Goal: Task Accomplishment & Management: Use online tool/utility

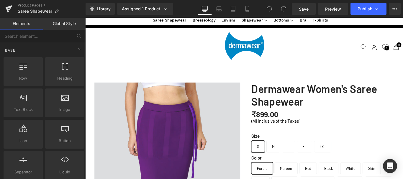
scroll to position [826, 0]
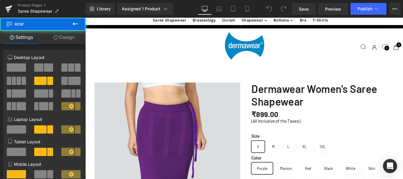
click at [70, 66] on span at bounding box center [71, 67] width 6 height 8
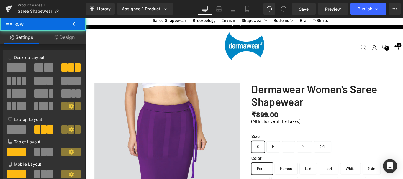
click at [39, 81] on span at bounding box center [40, 81] width 12 height 8
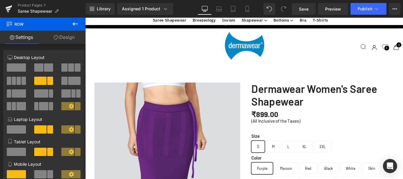
scroll to position [973, 0]
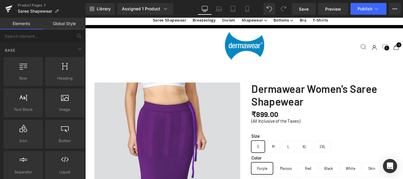
scroll to position [590, 0]
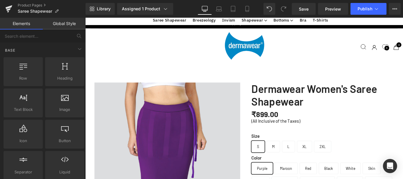
scroll to position [796, 0]
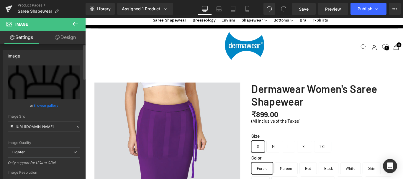
click at [42, 104] on link "Browse gallery" at bounding box center [45, 105] width 25 height 10
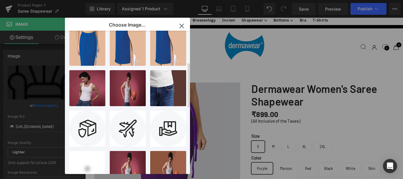
scroll to position [118, 0]
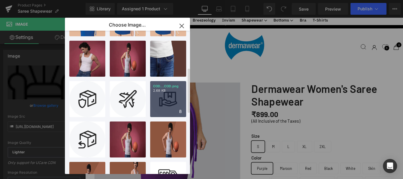
click at [168, 96] on div "COD...COD.png 2.68 KB" at bounding box center [168, 99] width 36 height 36
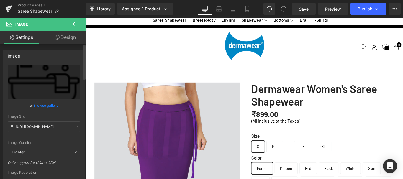
click at [42, 105] on link "Browse gallery" at bounding box center [45, 105] width 25 height 10
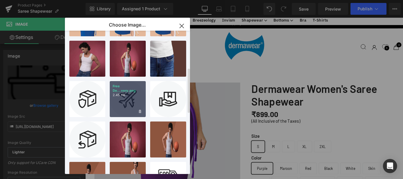
click at [122, 96] on div "Free De...very.png 2.45 KB" at bounding box center [128, 99] width 36 height 36
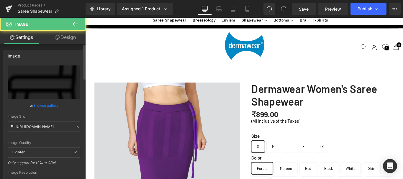
click at [40, 105] on link "Browse gallery" at bounding box center [45, 105] width 25 height 10
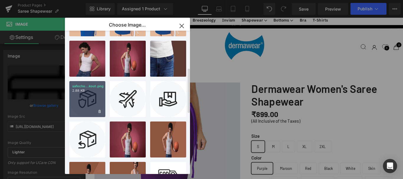
click at [88, 102] on div "safeche...kout.png 2.88 KB" at bounding box center [87, 99] width 36 height 36
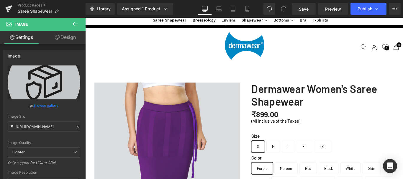
scroll to position [855, 0]
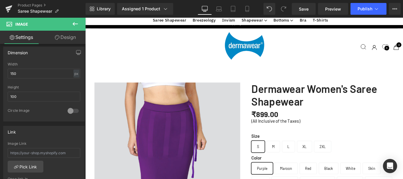
click at [24, 74] on input "auto" at bounding box center [44, 74] width 73 height 10
type input "a"
type input "150"
click at [20, 96] on input "35" at bounding box center [44, 97] width 73 height 10
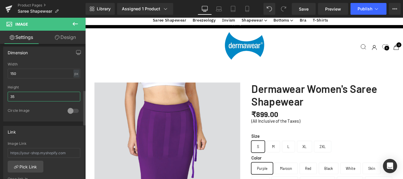
click at [20, 96] on input "35" at bounding box center [44, 97] width 73 height 10
type input "100"
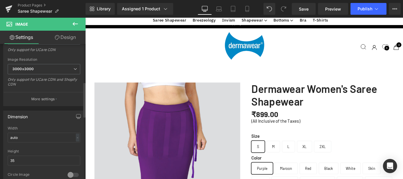
scroll to position [147, 0]
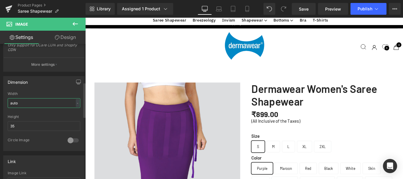
click at [22, 104] on input "auto" at bounding box center [44, 103] width 73 height 10
type input "150"
click at [15, 125] on input "35" at bounding box center [44, 126] width 73 height 10
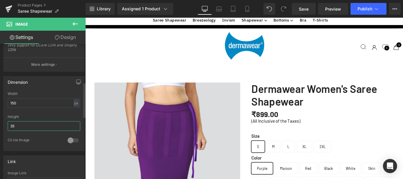
click at [15, 125] on input "35" at bounding box center [44, 126] width 73 height 10
type input "100"
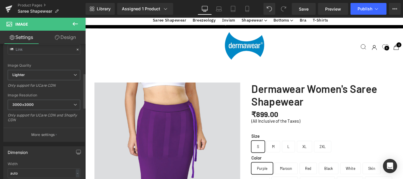
scroll to position [118, 0]
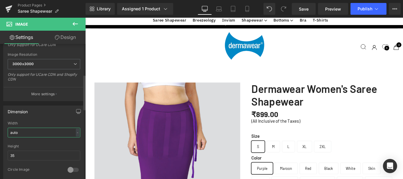
click at [24, 133] on input "auto" at bounding box center [44, 133] width 73 height 10
type input "150"
click at [14, 156] on input "35" at bounding box center [44, 156] width 73 height 10
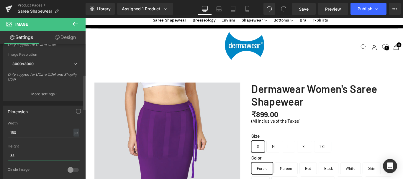
click at [14, 156] on input "35" at bounding box center [44, 156] width 73 height 10
type input "100"
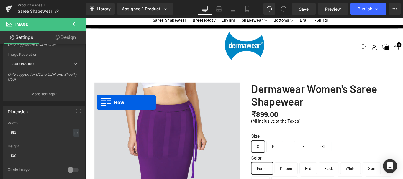
scroll to position [1786, 352]
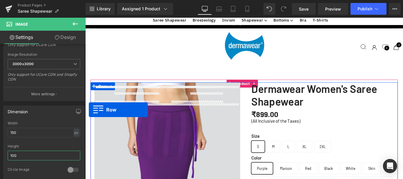
drag, startPoint x: 88, startPoint y: 55, endPoint x: 89, endPoint y: 121, distance: 66.4
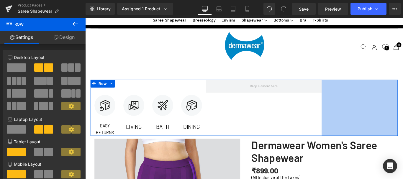
scroll to position [1850, 352]
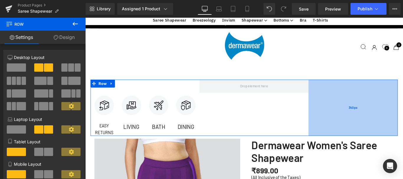
drag, startPoint x: 432, startPoint y: 47, endPoint x: 331, endPoint y: 63, distance: 101.4
click at [336, 87] on div "340px" at bounding box center [386, 118] width 100 height 63
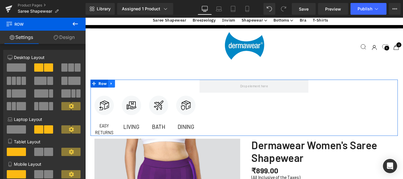
click at [113, 90] on icon at bounding box center [115, 92] width 4 height 4
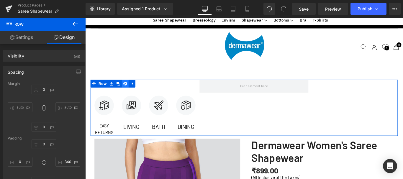
click at [128, 90] on icon at bounding box center [130, 92] width 4 height 4
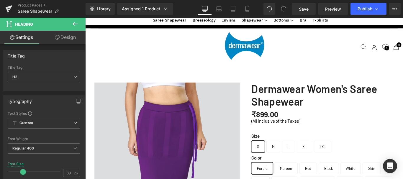
scroll to position [1785, 352]
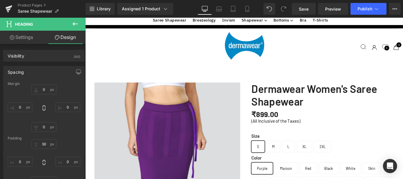
scroll to position [855, 0]
click at [74, 22] on icon at bounding box center [75, 23] width 7 height 7
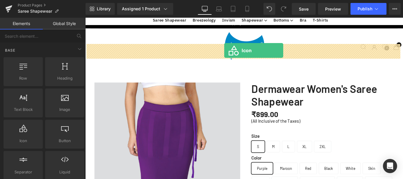
drag, startPoint x: 257, startPoint y: 57, endPoint x: 241, endPoint y: 55, distance: 15.5
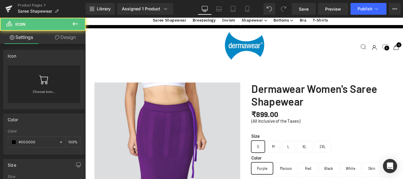
scroll to position [1781, 352]
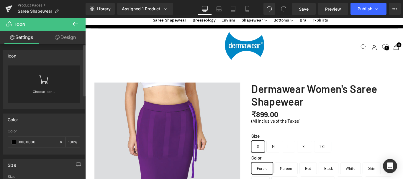
click at [40, 92] on link "Choose Icon..." at bounding box center [44, 96] width 73 height 14
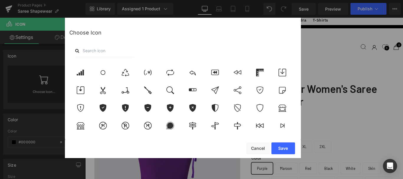
scroll to position [1858, 0]
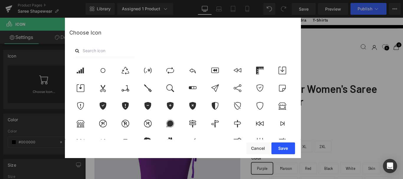
click at [80, 124] on icon at bounding box center [80, 124] width 12 height 8
click at [80, 124] on icon at bounding box center [81, 123] width 8 height 7
click at [78, 120] on icon at bounding box center [80, 124] width 12 height 8
click at [79, 125] on icon at bounding box center [80, 124] width 12 height 8
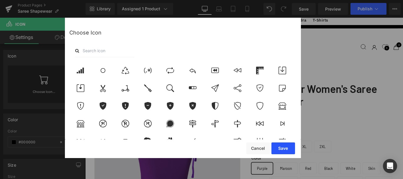
click at [79, 125] on icon at bounding box center [80, 124] width 12 height 8
click at [281, 147] on button "Save" at bounding box center [283, 148] width 24 height 12
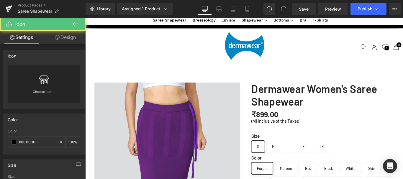
drag, startPoint x: 285, startPoint y: 53, endPoint x: 139, endPoint y: 106, distance: 155.4
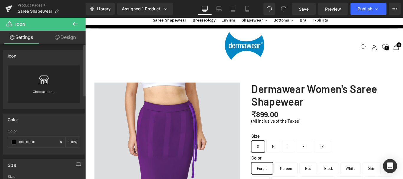
click at [41, 91] on link "Choose Icon..." at bounding box center [44, 96] width 73 height 14
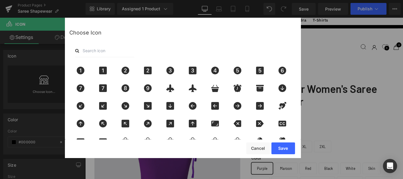
click at [243, 50] on div at bounding box center [182, 50] width 227 height 13
click at [257, 147] on button "Cancel" at bounding box center [258, 148] width 24 height 12
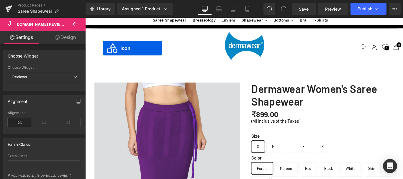
scroll to position [1785, 352]
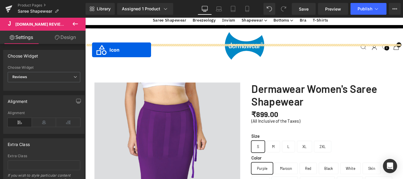
drag, startPoint x: 252, startPoint y: 52, endPoint x: 93, endPoint y: 54, distance: 159.6
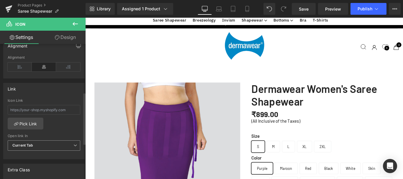
scroll to position [218, 0]
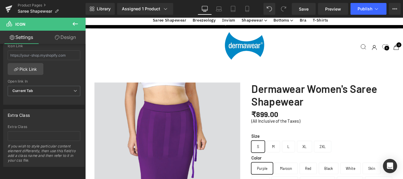
click at [75, 24] on icon at bounding box center [75, 24] width 5 height 4
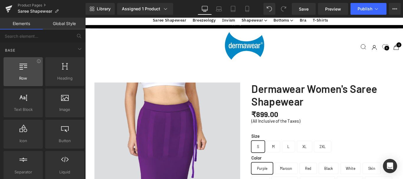
click at [24, 65] on icon at bounding box center [23, 66] width 8 height 8
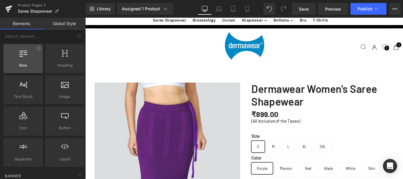
scroll to position [0, 0]
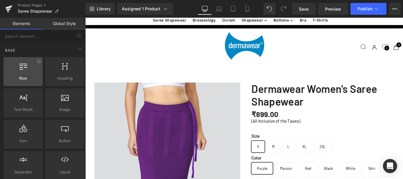
click at [22, 68] on icon at bounding box center [23, 66] width 8 height 8
click at [39, 62] on icon at bounding box center [39, 61] width 4 height 4
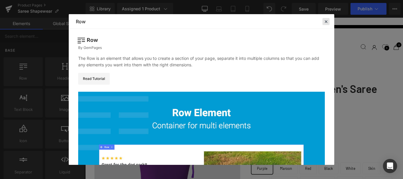
click at [324, 21] on icon at bounding box center [325, 21] width 5 height 5
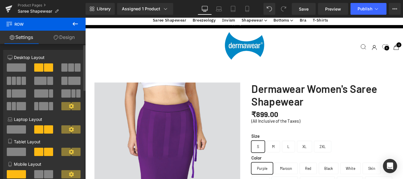
click at [68, 66] on span at bounding box center [71, 67] width 6 height 8
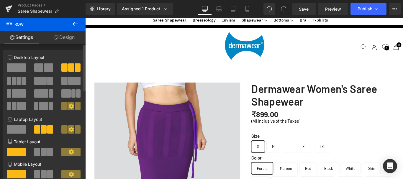
scroll to position [1801, 352]
click at [11, 79] on span at bounding box center [9, 81] width 4 height 8
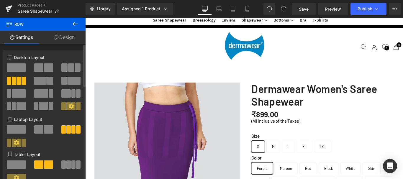
scroll to position [1822, 352]
click at [36, 66] on span at bounding box center [38, 67] width 9 height 8
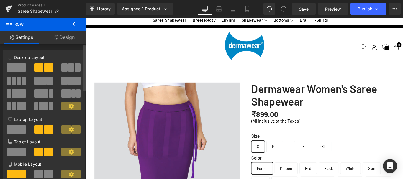
click at [75, 65] on span at bounding box center [78, 67] width 6 height 8
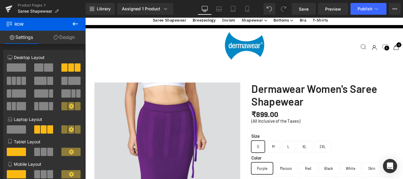
scroll to position [3, 3]
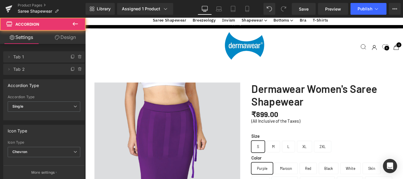
scroll to position [1781, 352]
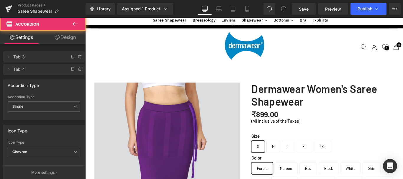
scroll to position [1761, 352]
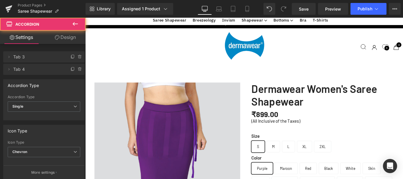
scroll to position [1751, 352]
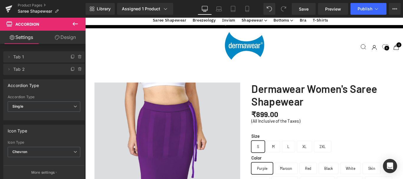
scroll to position [885, 0]
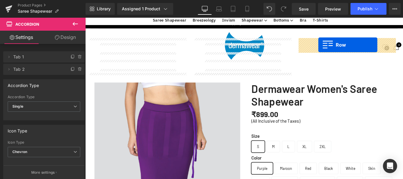
drag, startPoint x: 98, startPoint y: 65, endPoint x: 347, endPoint y: 48, distance: 249.5
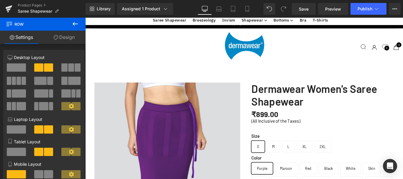
scroll to position [1732, 352]
drag, startPoint x: 380, startPoint y: 105, endPoint x: 381, endPoint y: 100, distance: 4.8
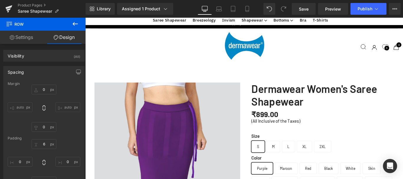
scroll to position [295, 0]
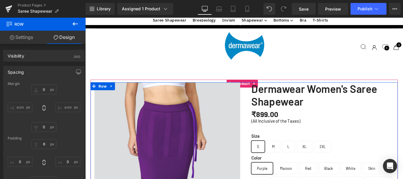
drag, startPoint x: 126, startPoint y: 96, endPoint x: 209, endPoint y: 61, distance: 90.4
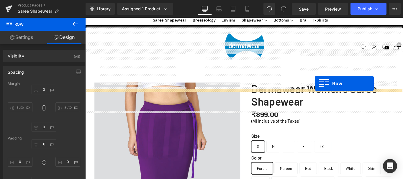
scroll to position [869, 0]
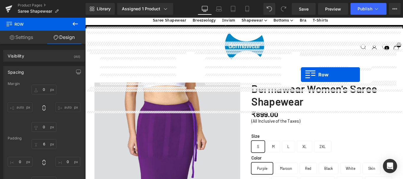
drag, startPoint x: 100, startPoint y: 104, endPoint x: 327, endPoint y: 82, distance: 228.8
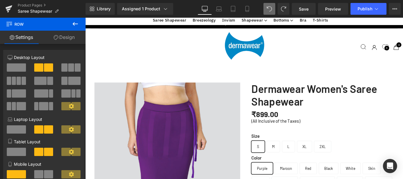
scroll to position [867, 0]
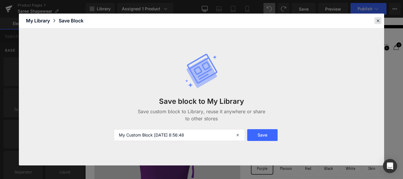
click at [375, 20] on icon at bounding box center [377, 20] width 5 height 5
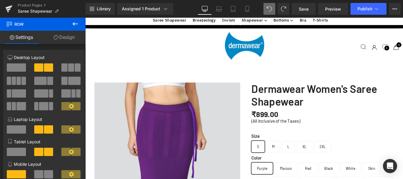
drag, startPoint x: 365, startPoint y: 83, endPoint x: 384, endPoint y: 81, distance: 19.3
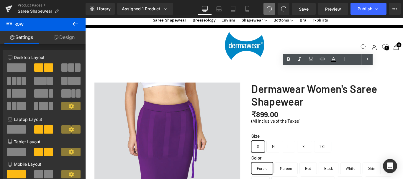
drag, startPoint x: 361, startPoint y: 82, endPoint x: 372, endPoint y: 78, distance: 11.6
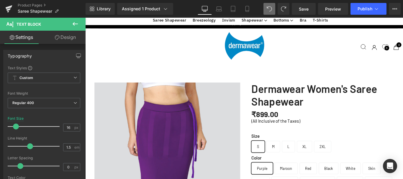
scroll to position [1745, 352]
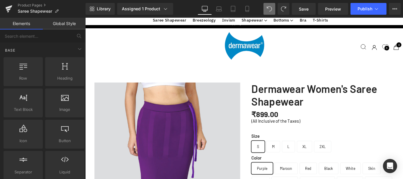
drag, startPoint x: 357, startPoint y: 81, endPoint x: 354, endPoint y: 82, distance: 3.3
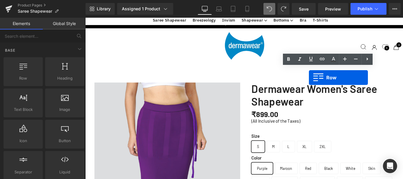
scroll to position [867, 0]
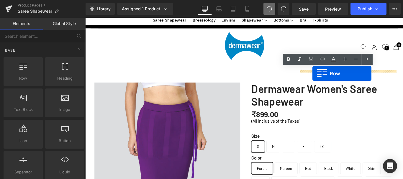
drag, startPoint x: 99, startPoint y: 106, endPoint x: 340, endPoint y: 80, distance: 242.3
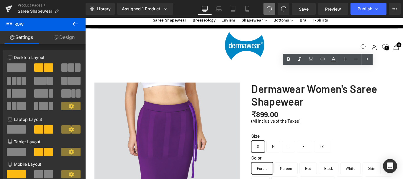
scroll to position [1748, 352]
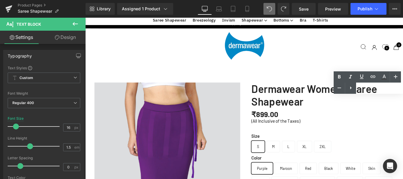
drag, startPoint x: 413, startPoint y: 100, endPoint x: 424, endPoint y: 105, distance: 11.6
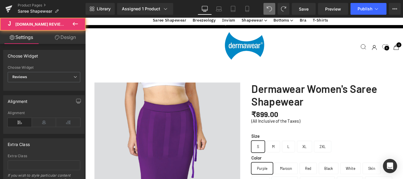
scroll to position [1732, 352]
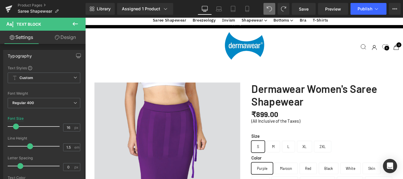
scroll to position [897, 0]
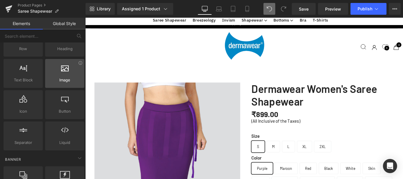
scroll to position [59, 0]
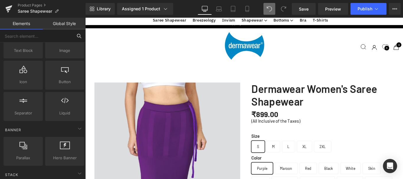
click at [33, 37] on input "text" at bounding box center [36, 35] width 73 height 13
type input "table"
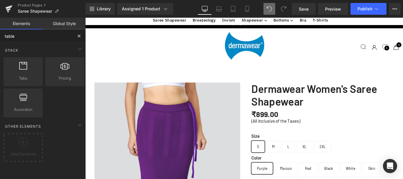
scroll to position [0, 0]
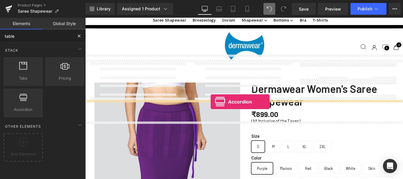
drag, startPoint x: 208, startPoint y: 108, endPoint x: 226, endPoint y: 112, distance: 19.1
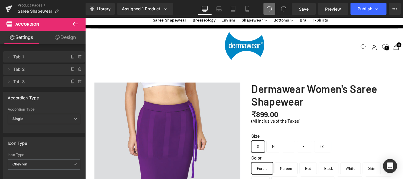
scroll to position [867, 0]
click at [50, 119] on span "Single" at bounding box center [44, 119] width 73 height 10
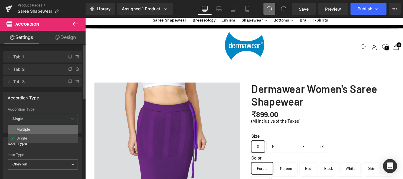
click at [29, 131] on div "Multiple" at bounding box center [24, 129] width 14 height 4
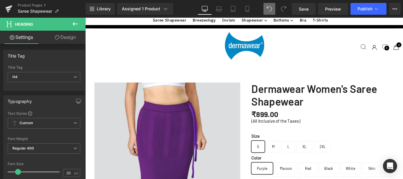
scroll to position [1817, 352]
drag, startPoint x: 290, startPoint y: 59, endPoint x: 291, endPoint y: 64, distance: 5.0
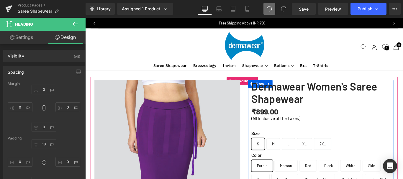
scroll to position [1814, 352]
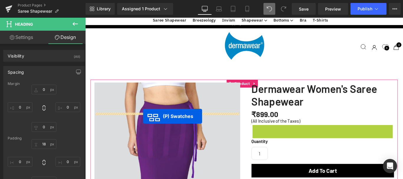
scroll to position [1785, 352]
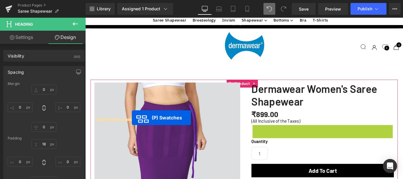
drag, startPoint x: 329, startPoint y: 116, endPoint x: 137, endPoint y: 130, distance: 192.6
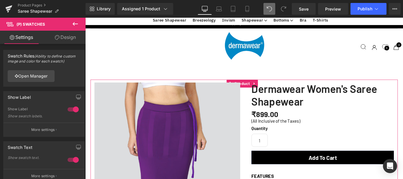
scroll to position [0, 0]
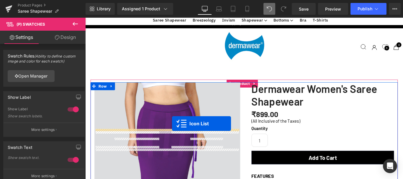
drag, startPoint x: 203, startPoint y: 105, endPoint x: 183, endPoint y: 137, distance: 37.6
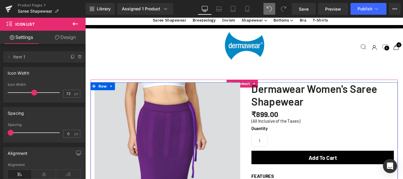
scroll to position [324, 0]
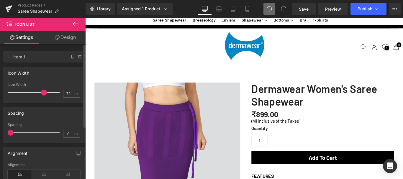
drag, startPoint x: 39, startPoint y: 91, endPoint x: 43, endPoint y: 91, distance: 4.1
click at [43, 91] on span at bounding box center [44, 93] width 6 height 6
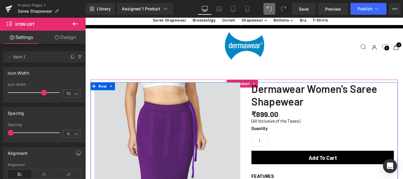
scroll to position [354, 0]
drag, startPoint x: 212, startPoint y: 97, endPoint x: 94, endPoint y: 63, distance: 122.6
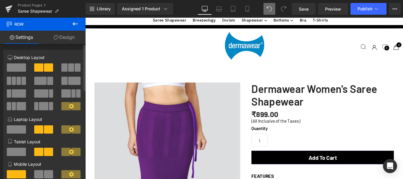
click at [68, 66] on span at bounding box center [71, 67] width 6 height 8
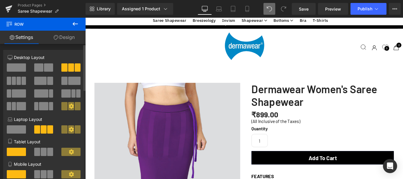
click at [16, 66] on span at bounding box center [16, 67] width 19 height 8
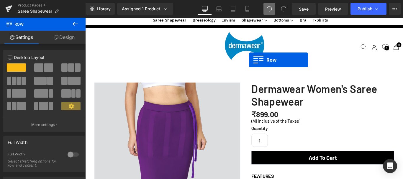
scroll to position [1879, 352]
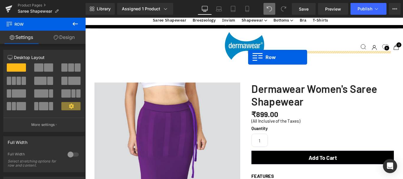
drag, startPoint x: 87, startPoint y: 91, endPoint x: 268, endPoint y: 62, distance: 183.1
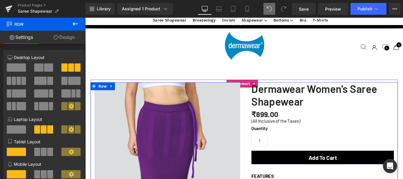
scroll to position [1864, 352]
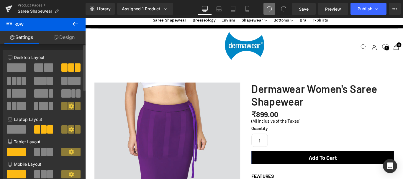
click at [34, 67] on span at bounding box center [38, 67] width 9 height 8
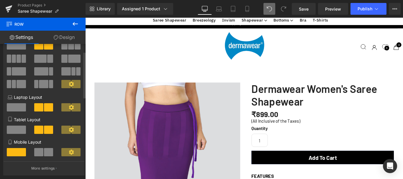
scroll to position [29, 0]
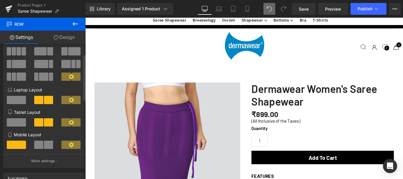
click at [36, 50] on span at bounding box center [40, 51] width 12 height 8
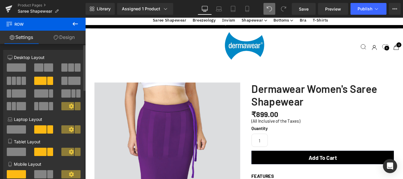
click at [69, 81] on span at bounding box center [74, 81] width 12 height 8
click at [11, 68] on span at bounding box center [16, 67] width 19 height 8
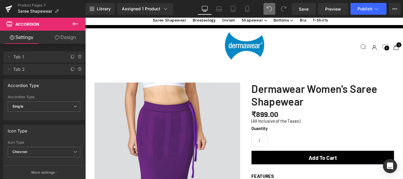
scroll to position [1864, 352]
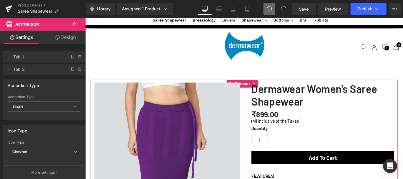
scroll to position [265, 0]
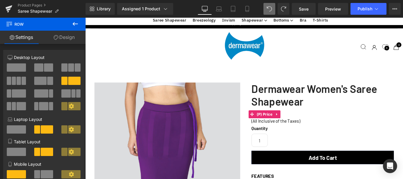
scroll to position [1192, 0]
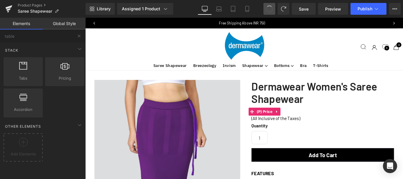
scroll to position [3, 3]
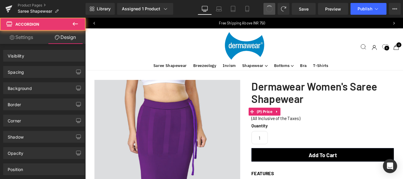
click at [271, 8] on span at bounding box center [269, 8] width 9 height 9
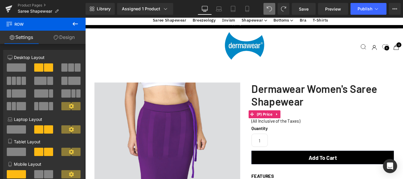
scroll to position [484, 0]
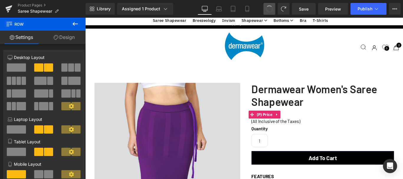
click at [271, 9] on span at bounding box center [269, 8] width 7 height 7
click at [271, 9] on span at bounding box center [269, 9] width 8 height 8
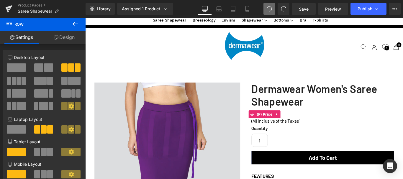
scroll to position [2117, 352]
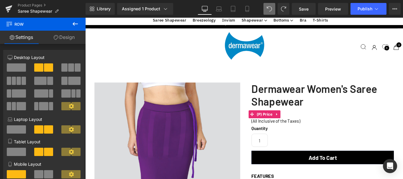
scroll to position [495, 0]
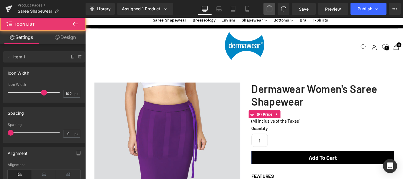
click at [269, 9] on span at bounding box center [269, 9] width 8 height 8
drag, startPoint x: 268, startPoint y: 8, endPoint x: 222, endPoint y: 5, distance: 46.7
click at [269, 9] on span at bounding box center [269, 9] width 10 height 10
click at [269, 9] on span at bounding box center [269, 8] width 7 height 7
type input "72"
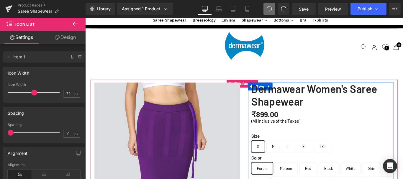
scroll to position [279, 0]
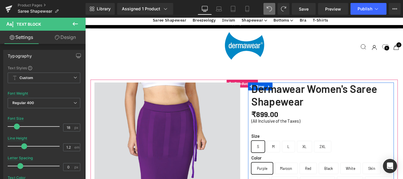
drag, startPoint x: 389, startPoint y: 106, endPoint x: 389, endPoint y: 101, distance: 5.3
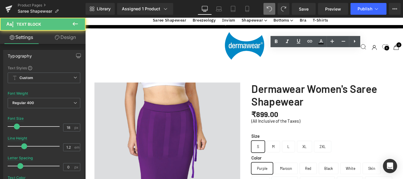
drag, startPoint x: 387, startPoint y: 101, endPoint x: 392, endPoint y: 107, distance: 8.0
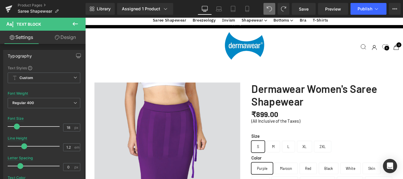
scroll to position [1989, 352]
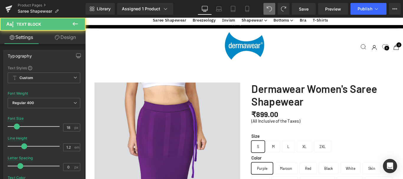
drag, startPoint x: 401, startPoint y: 121, endPoint x: 404, endPoint y: 128, distance: 7.3
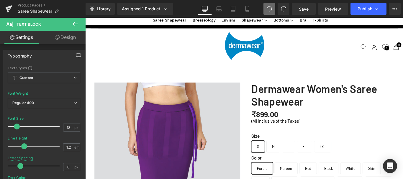
scroll to position [309, 0]
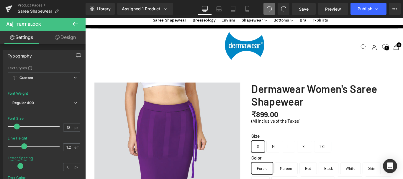
drag, startPoint x: 389, startPoint y: 110, endPoint x: 297, endPoint y: 116, distance: 91.9
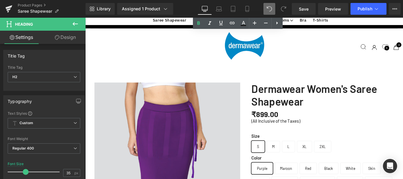
scroll to position [839, 0]
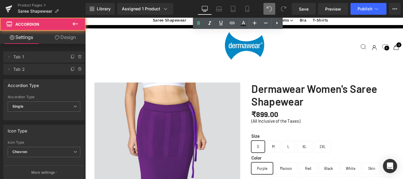
scroll to position [1907, 352]
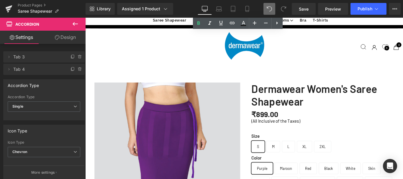
scroll to position [1858, 352]
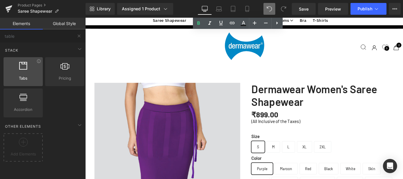
click at [22, 68] on icon at bounding box center [23, 66] width 8 height 8
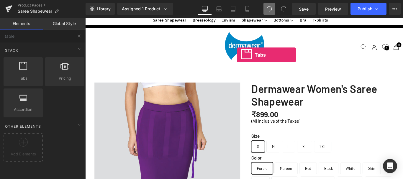
drag, startPoint x: 107, startPoint y: 86, endPoint x: 232, endPoint y: 60, distance: 128.2
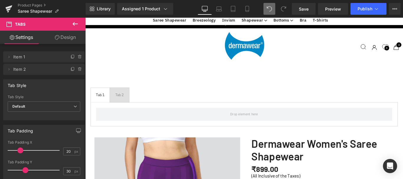
scroll to position [1899, 352]
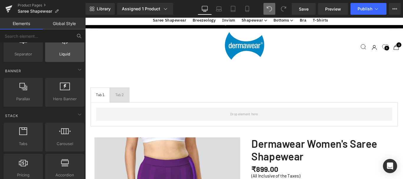
scroll to position [147, 0]
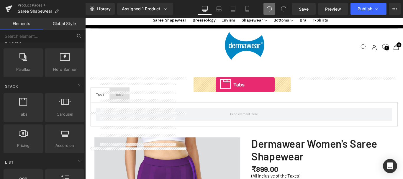
drag, startPoint x: 261, startPoint y: 94, endPoint x: 232, endPoint y: 93, distance: 29.2
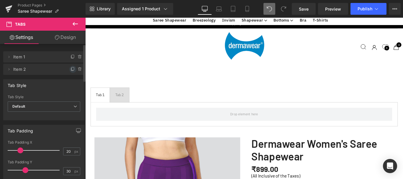
click at [71, 69] on icon at bounding box center [72, 69] width 5 height 5
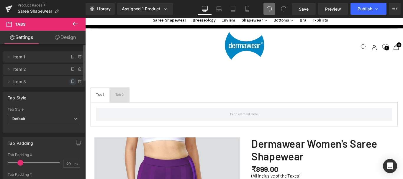
click at [72, 80] on icon at bounding box center [73, 81] width 2 height 3
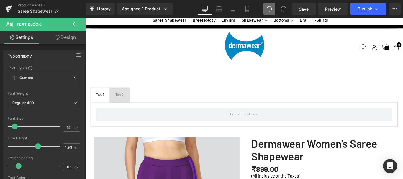
click at [85, 18] on div at bounding box center [85, 18] width 0 height 0
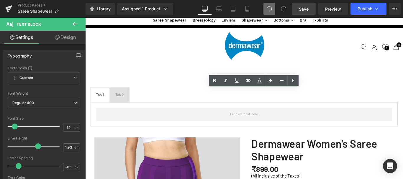
click at [304, 10] on span "Save" at bounding box center [304, 9] width 10 height 6
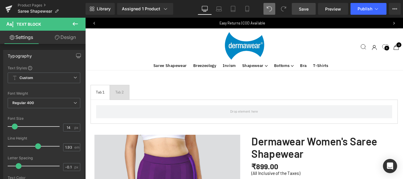
scroll to position [1899, 352]
